Goal: Information Seeking & Learning: Find specific fact

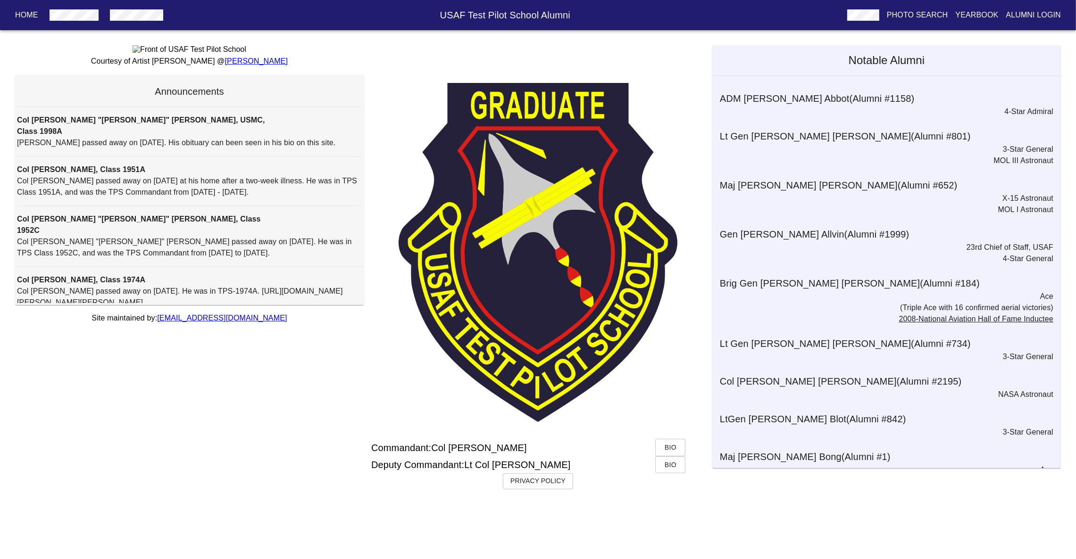
click at [140, 21] on button "button" at bounding box center [136, 15] width 60 height 17
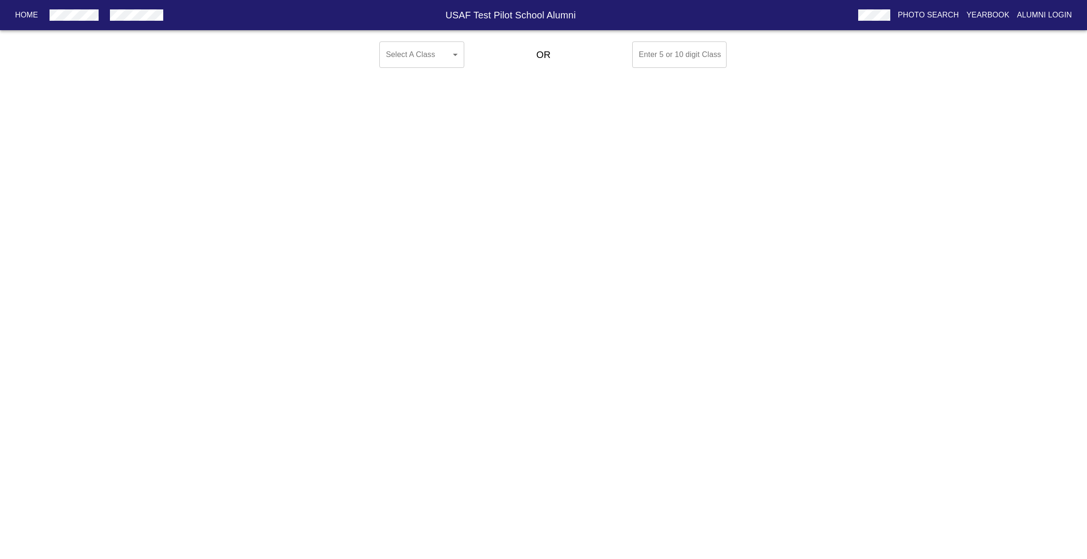
click at [412, 53] on body "Home USAF Test Pilot School Alumni Photo Search Yearbook Alumni Login Select A …" at bounding box center [543, 55] width 1087 height 34
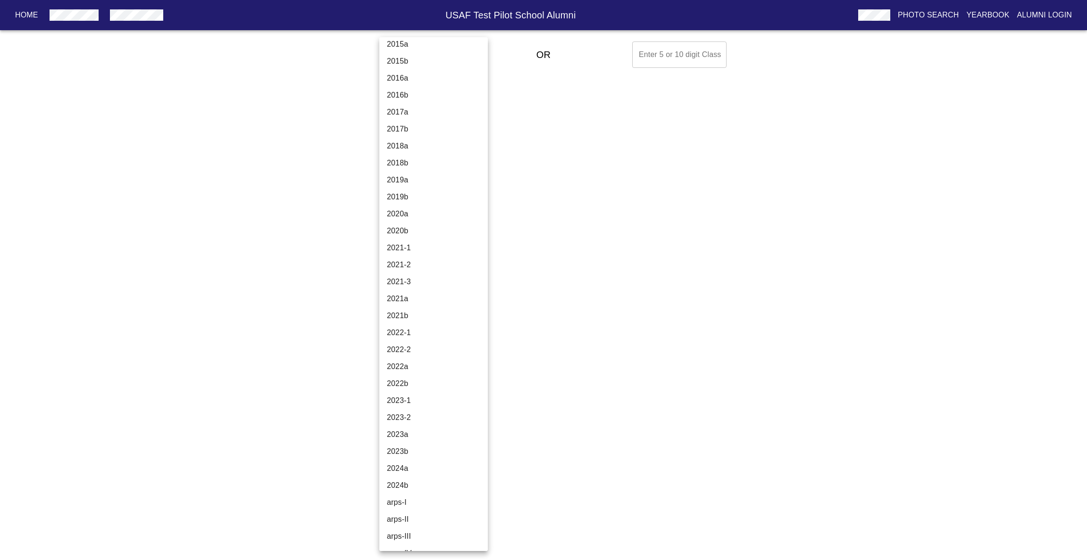
scroll to position [3023, 0]
click at [406, 67] on li "2016b" at bounding box center [438, 66] width 119 height 17
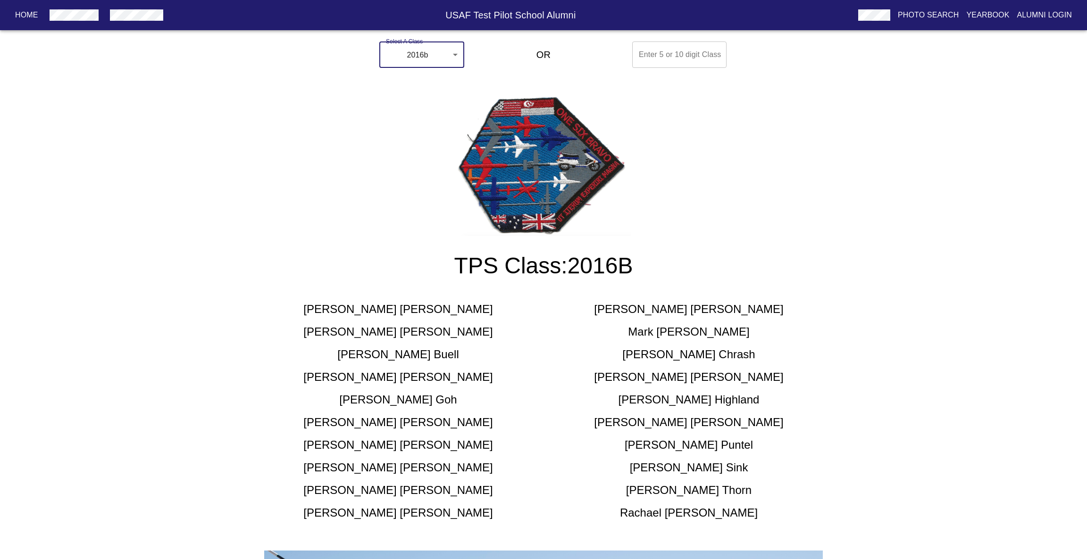
click at [428, 44] on body "Home USAF Test Pilot School Alumni Photo Search Yearbook Alumni Login Select A …" at bounding box center [543, 500] width 1087 height 924
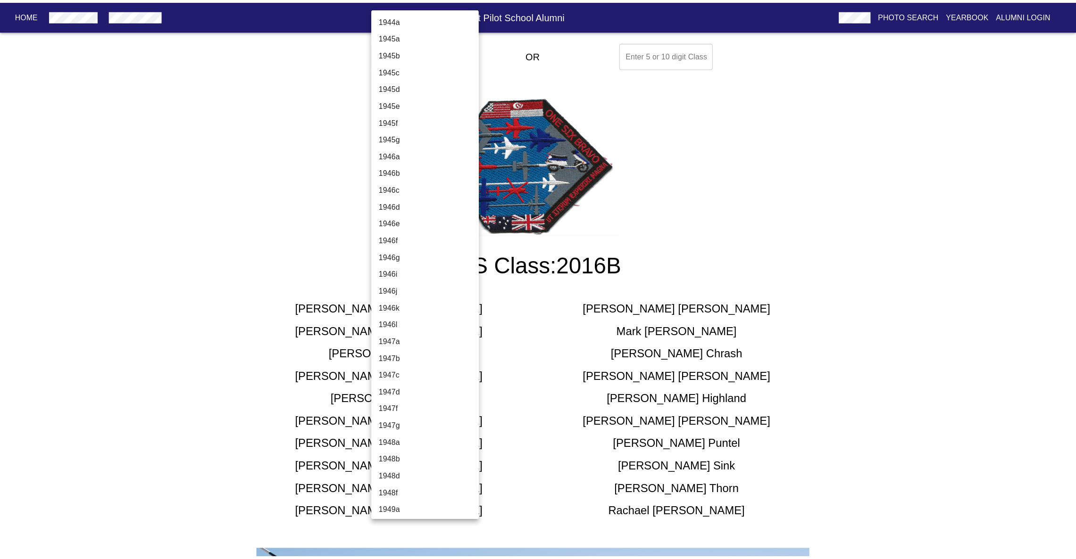
scroll to position [2792, 0]
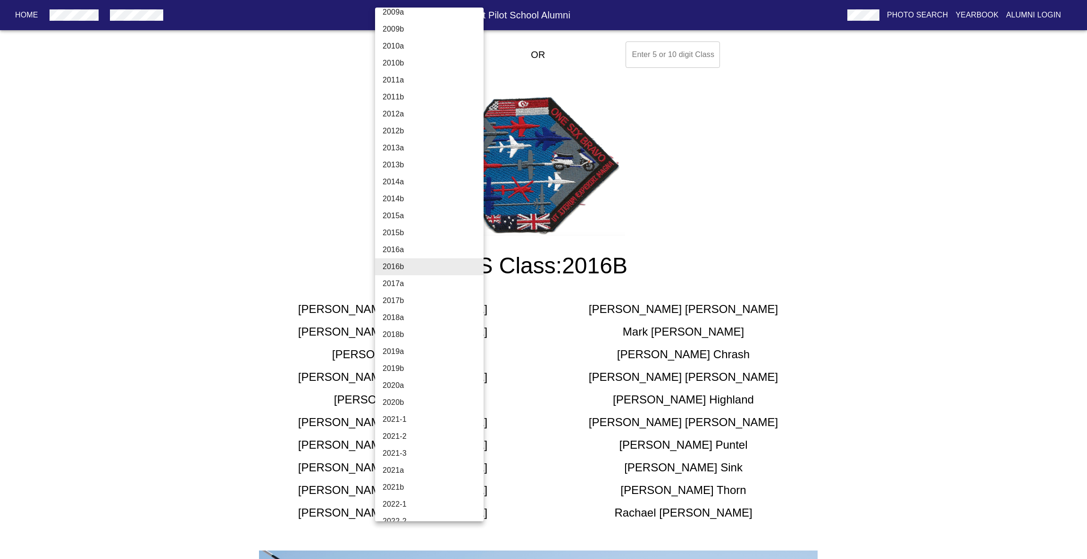
click at [124, 274] on div at bounding box center [543, 279] width 1087 height 559
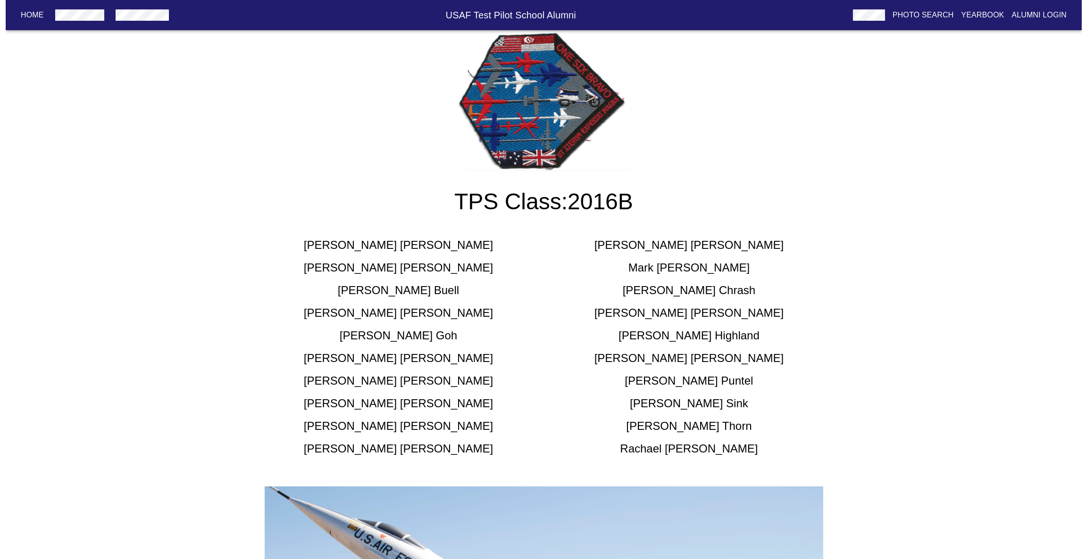
scroll to position [0, 0]
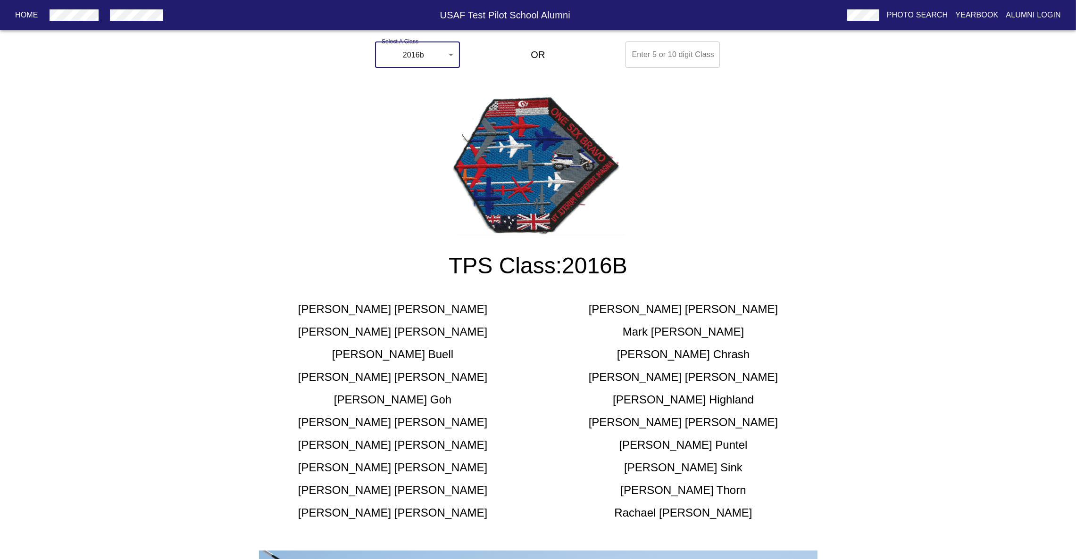
click at [429, 58] on body "Home USAF Test Pilot School Alumni Photo Search Yearbook Alumni Login Select A …" at bounding box center [538, 500] width 1076 height 924
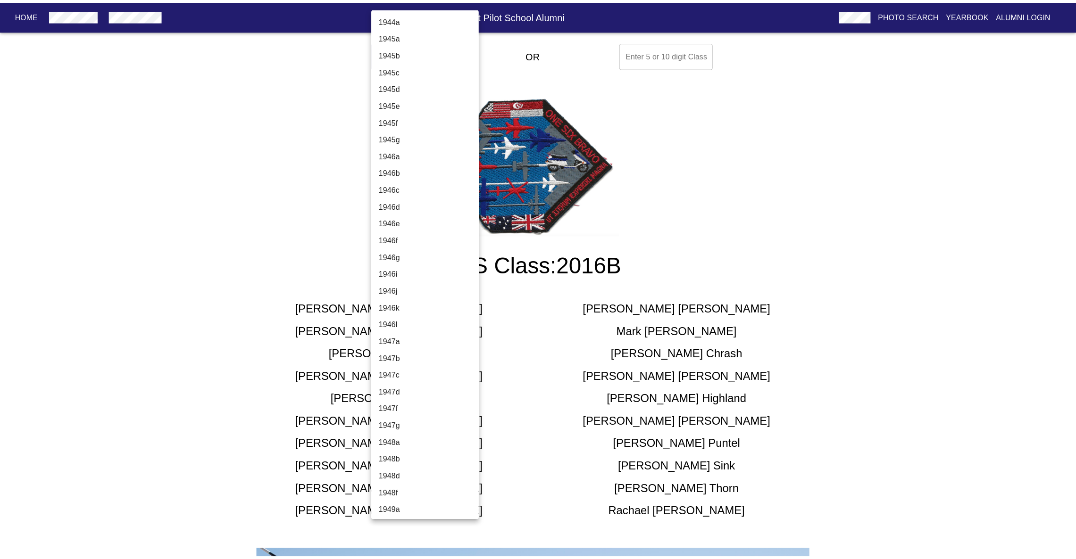
scroll to position [2792, 0]
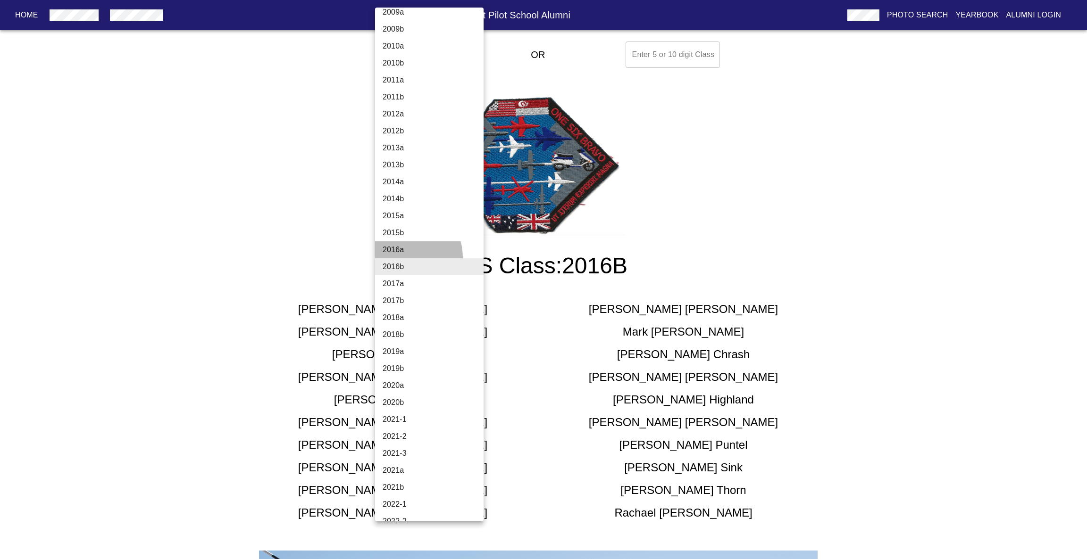
click at [404, 256] on li "2016a" at bounding box center [434, 250] width 119 height 17
type input "2016a"
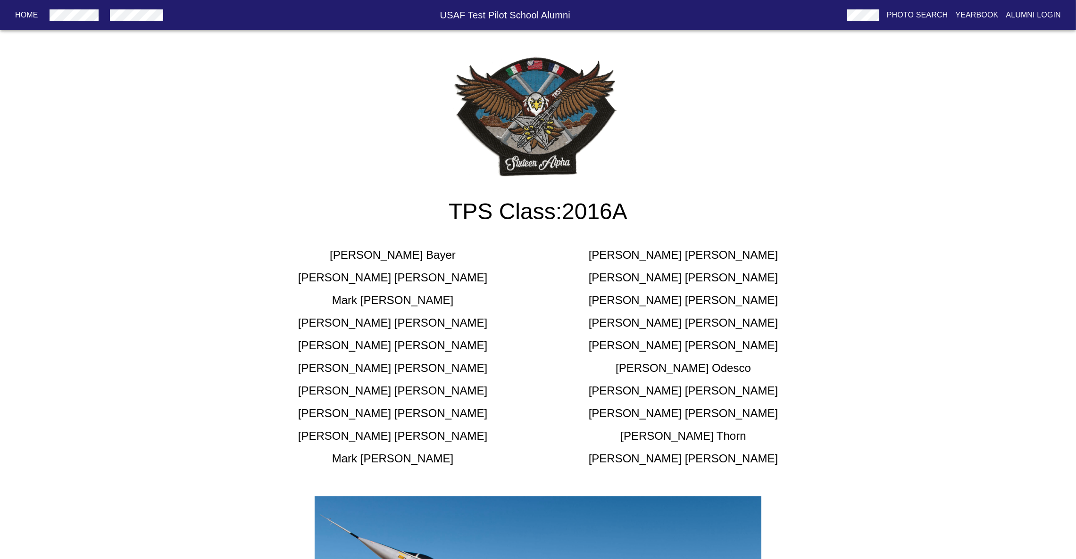
scroll to position [0, 0]
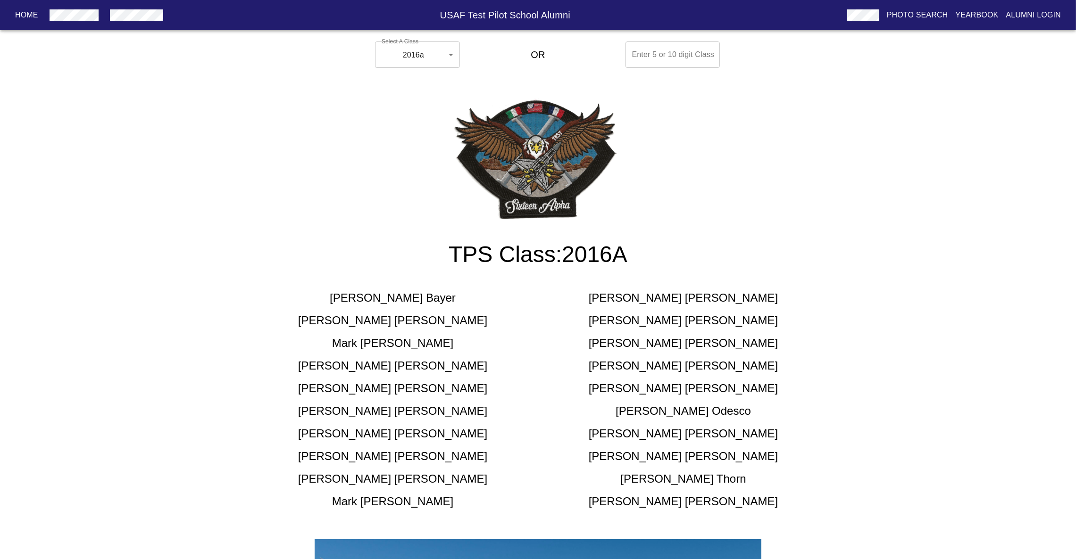
click at [1024, 9] on p "Alumni Login" at bounding box center [1033, 14] width 55 height 11
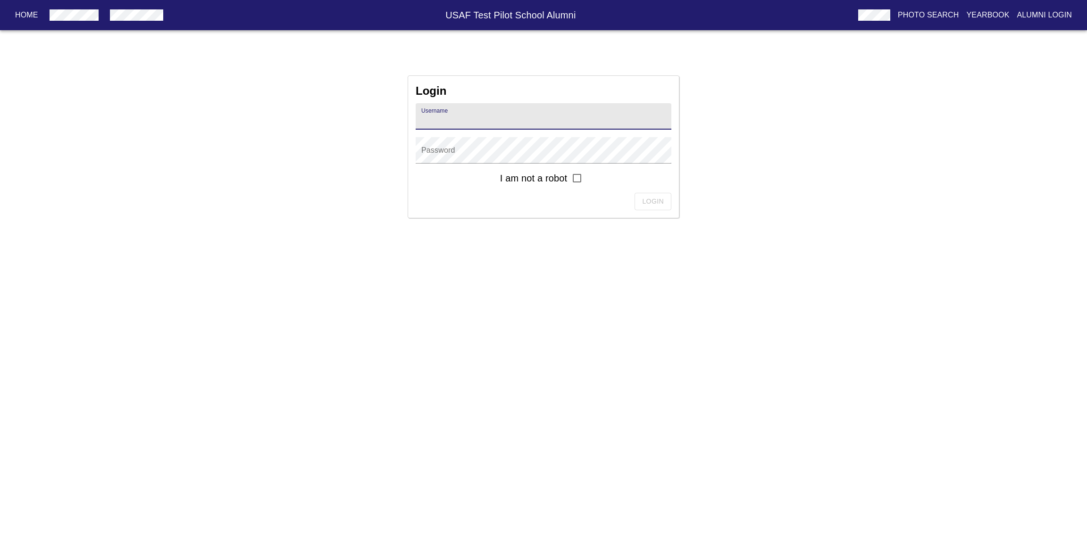
click at [926, 13] on p "Photo Search" at bounding box center [928, 14] width 61 height 11
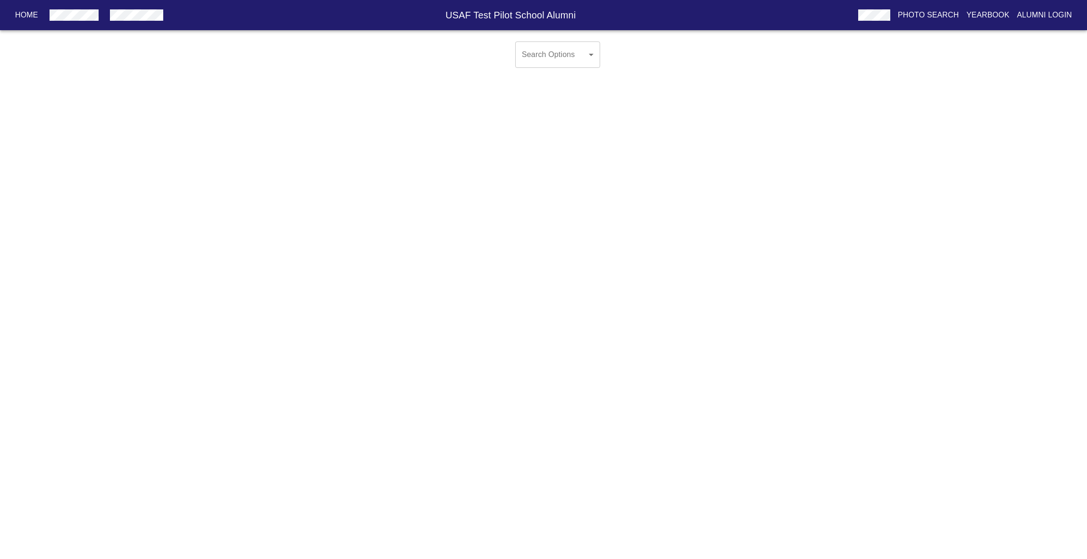
click at [576, 60] on body "Home USAF Test Pilot School Alumni Photo Search Yearbook Alumni Login Search Op…" at bounding box center [543, 62] width 1087 height 49
click at [9, 11] on div at bounding box center [543, 279] width 1087 height 559
click at [19, 14] on p "Home" at bounding box center [26, 14] width 23 height 11
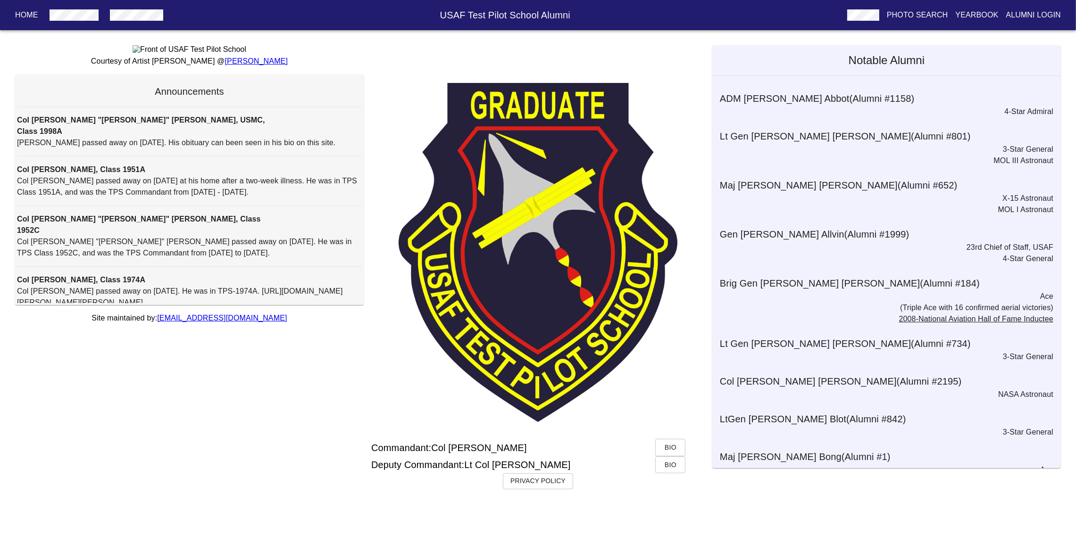
scroll to position [0, 0]
click at [384, 311] on div at bounding box center [538, 253] width 349 height 341
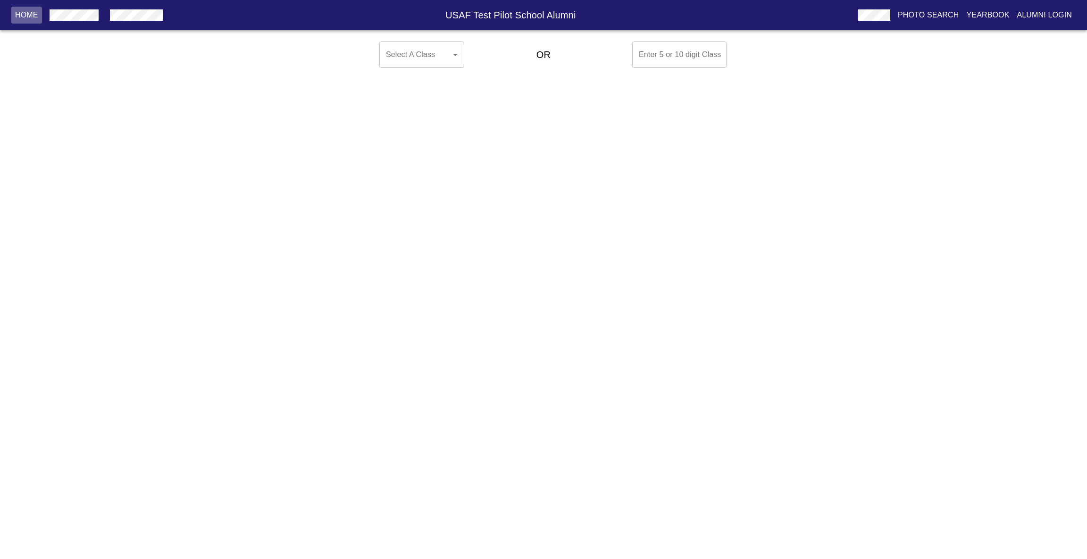
click at [19, 10] on p "Home" at bounding box center [26, 14] width 23 height 11
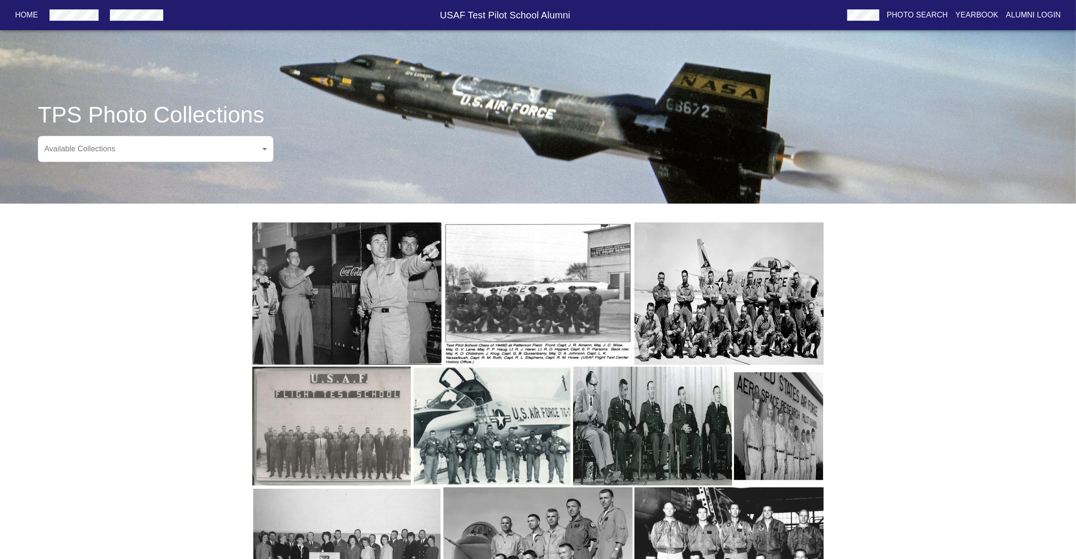
click at [242, 155] on body "Home USAF Test Pilot School Alumni Photo Search Yearbook Alumni Login TPS Photo…" at bounding box center [538, 324] width 1076 height 619
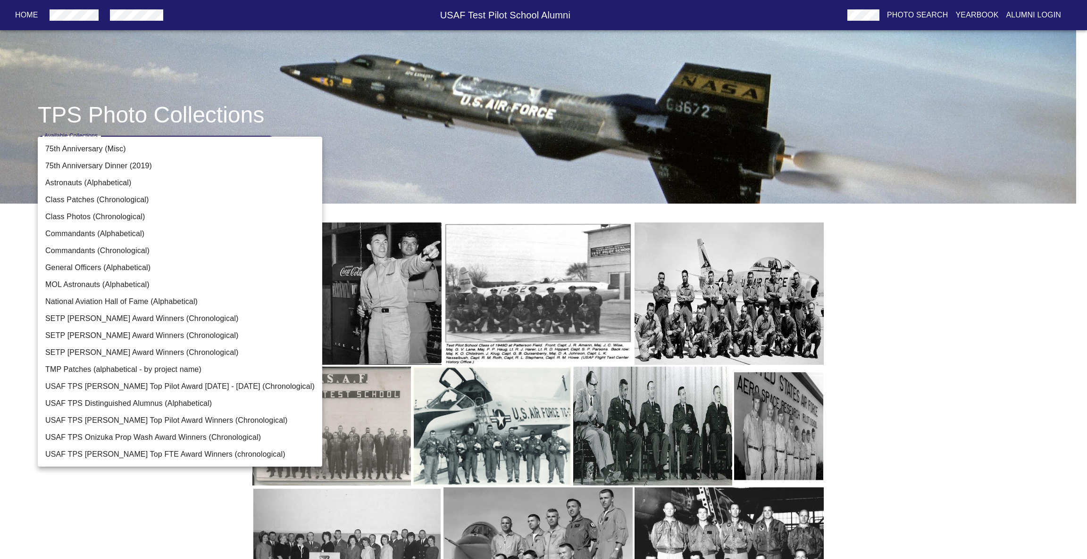
click at [123, 455] on li "USAF TPS [PERSON_NAME] Top FTE Award Winners (chronological)" at bounding box center [180, 454] width 284 height 17
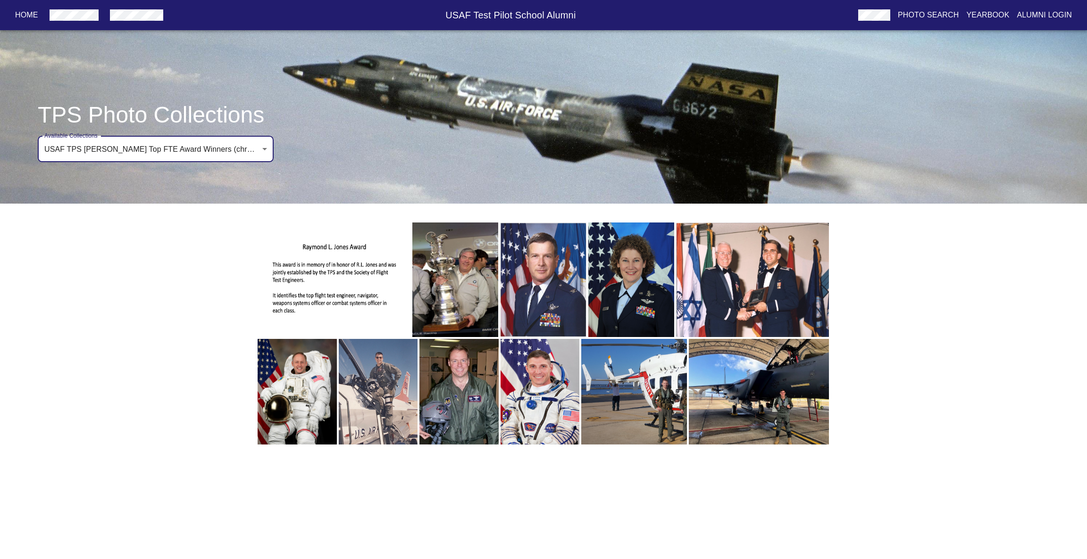
click at [112, 160] on body "Home USAF Test Pilot School Alumni Photo Search Yearbook Alumni Login TPS Photo…" at bounding box center [543, 231] width 1087 height 433
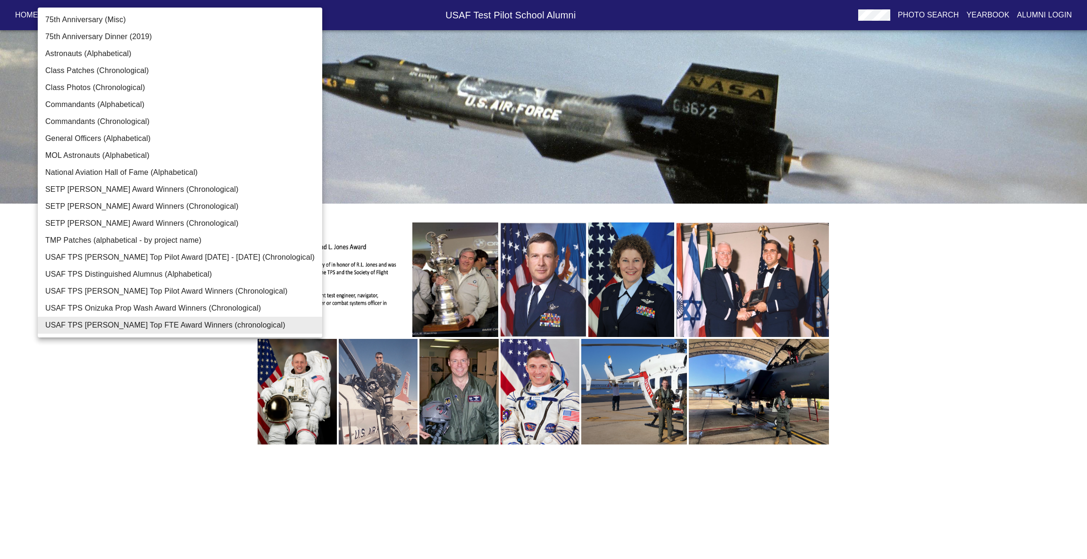
click at [115, 148] on li "MOL Astronauts (Alphabetical)" at bounding box center [180, 155] width 284 height 17
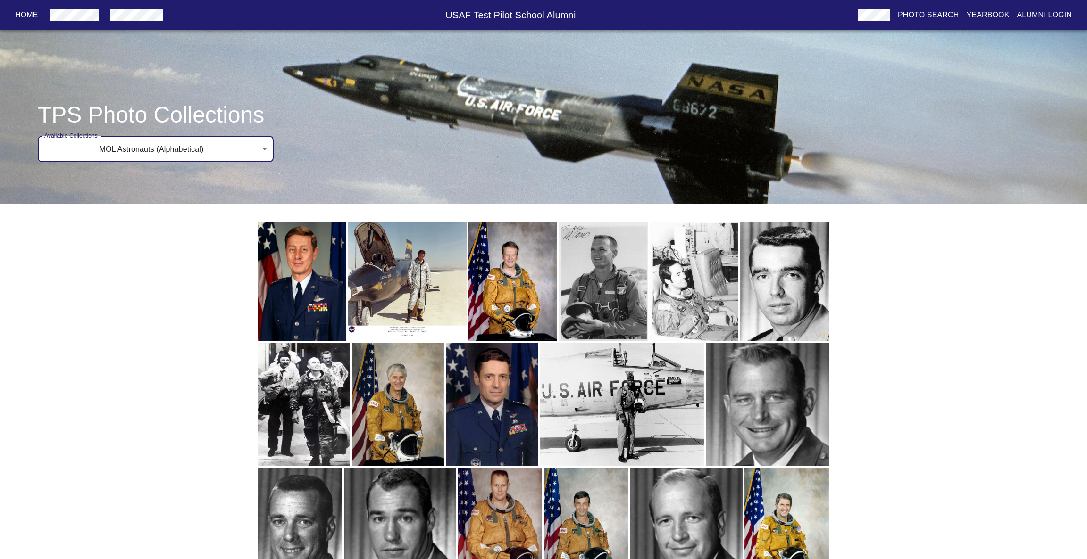
click at [115, 146] on body "Home USAF Test Pilot School Alumni Photo Search Yearbook Alumni Login TPS Photo…" at bounding box center [543, 299] width 1087 height 569
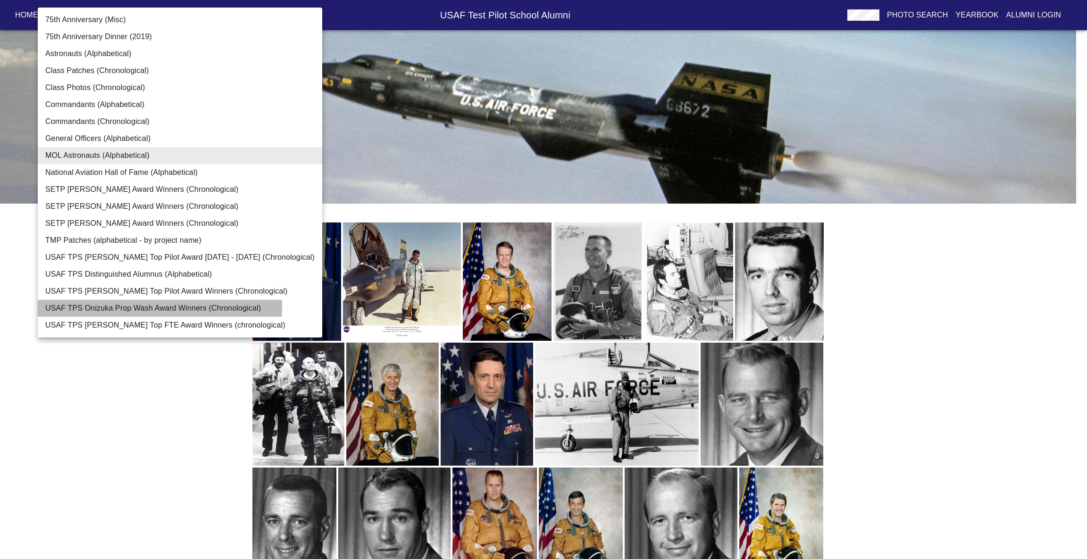
click at [124, 306] on li "USAF TPS Onizuka Prop Wash Award Winners (Chronological)" at bounding box center [180, 308] width 284 height 17
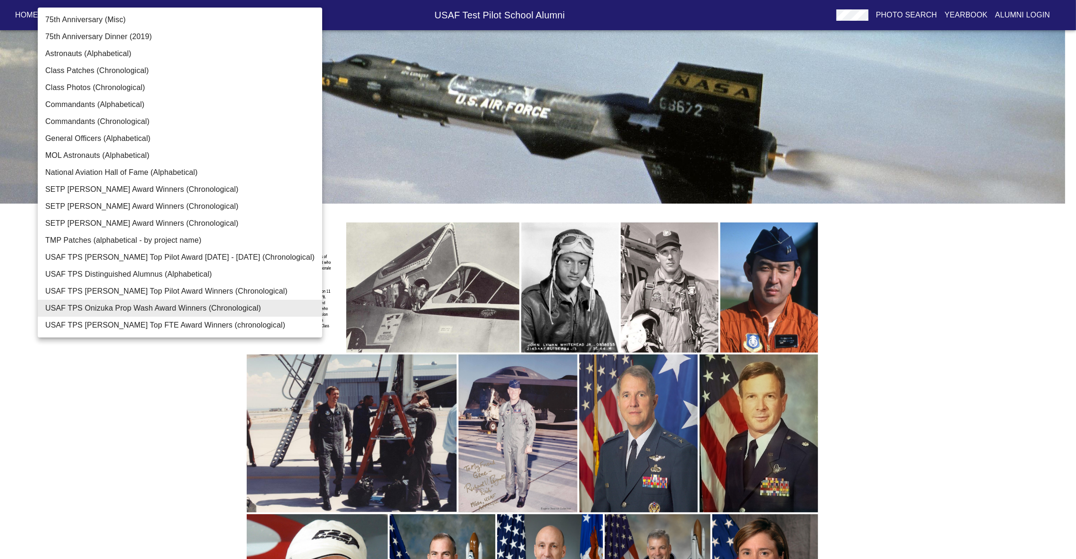
click at [193, 147] on body "Home USAF Test Pilot School Alumni Photo Search Yearbook Alumni Login TPS Photo…" at bounding box center [538, 466] width 1076 height 903
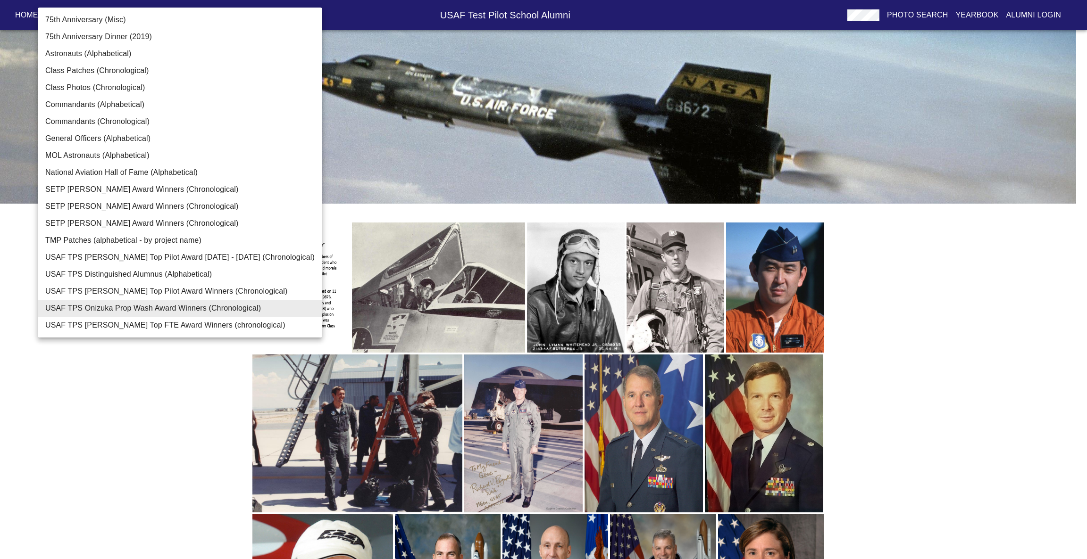
click at [142, 286] on li "USAF TPS [PERSON_NAME] Top Pilot Award Winners (Chronological)" at bounding box center [180, 291] width 284 height 17
type input "USAF TPS [PERSON_NAME] Top Pilot Award Winners (Chronological)"
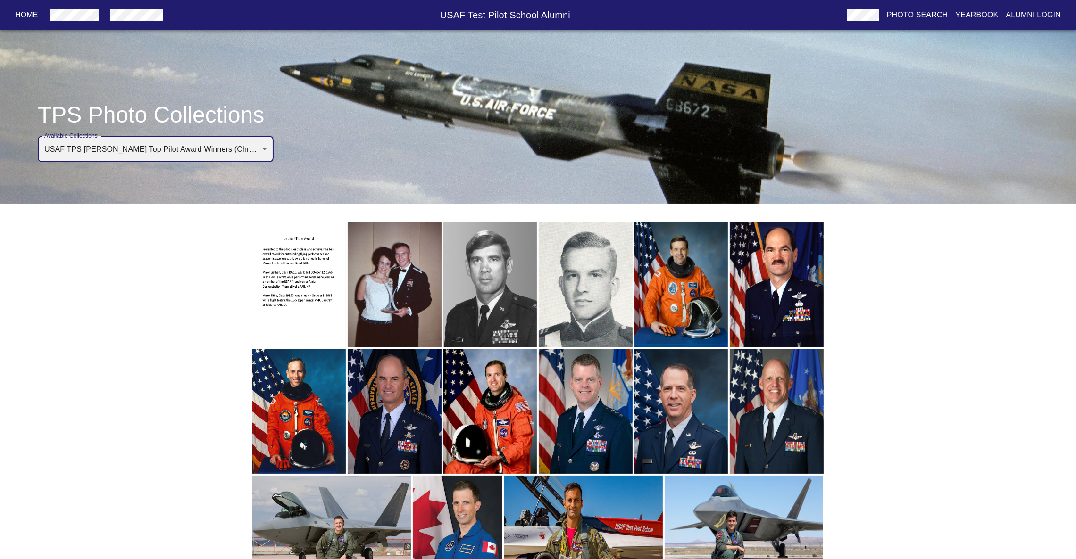
scroll to position [39, 0]
